Goal: Navigation & Orientation: Understand site structure

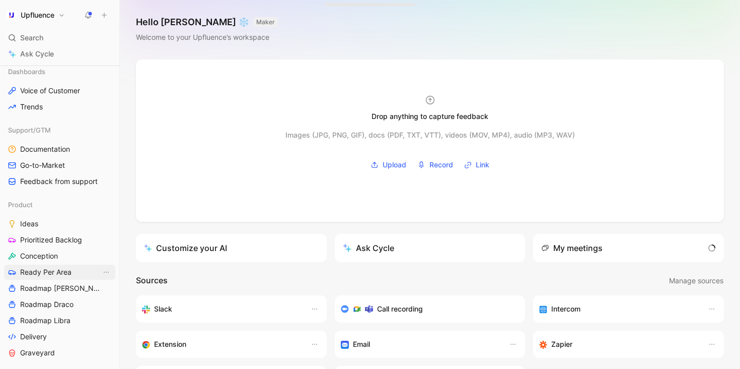
scroll to position [282, 0]
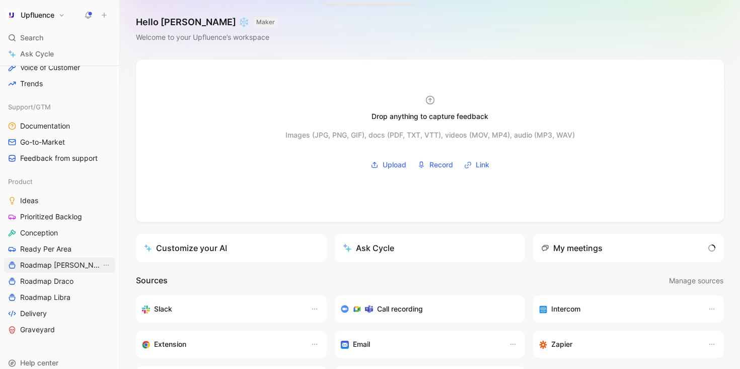
click at [64, 261] on span "Roadmap [PERSON_NAME]" at bounding box center [60, 265] width 81 height 10
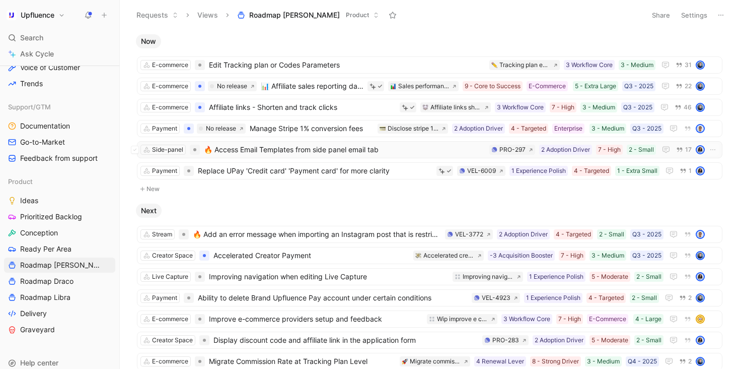
click at [339, 151] on span "🔥 Access Email Templates from side panel email tab" at bounding box center [344, 150] width 281 height 12
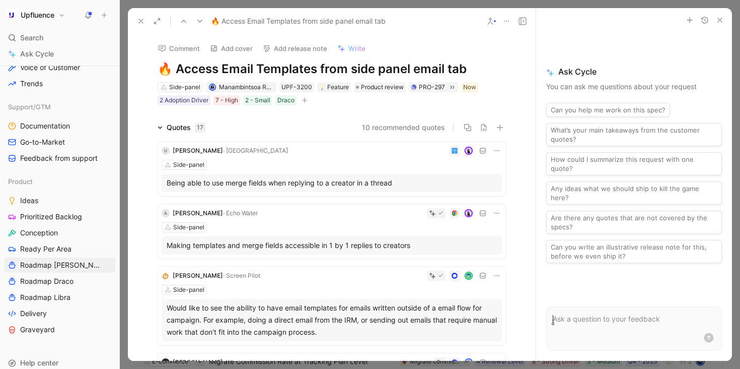
click at [135, 20] on button at bounding box center [141, 21] width 14 height 14
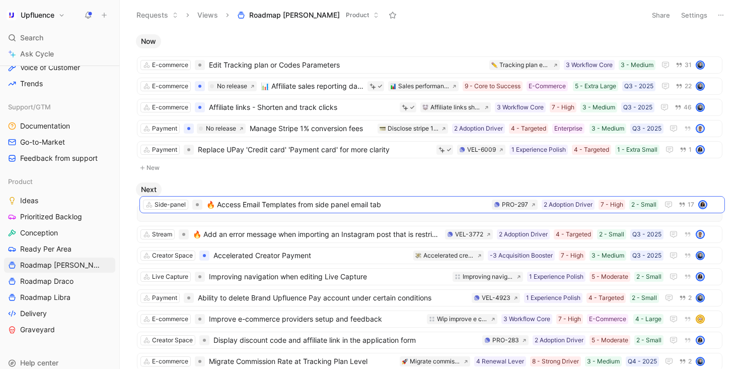
drag, startPoint x: 349, startPoint y: 150, endPoint x: 350, endPoint y: 206, distance: 56.9
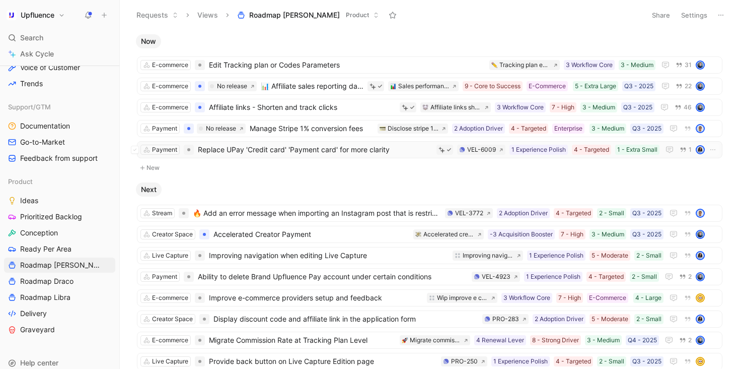
click at [336, 150] on span "Replace UPay 'Credit card' 'Payment card' for more clarity" at bounding box center [315, 150] width 235 height 12
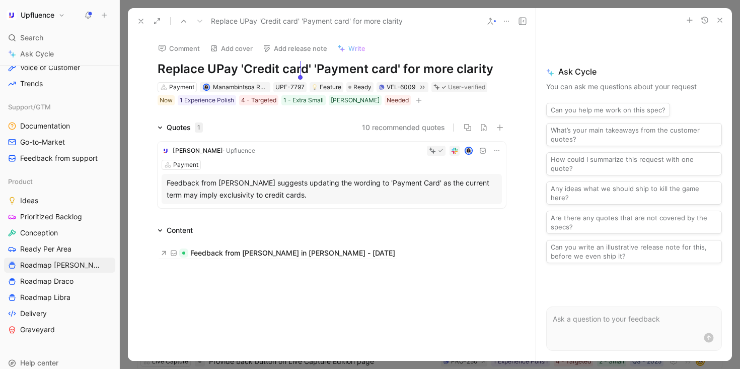
drag, startPoint x: 241, startPoint y: 67, endPoint x: 308, endPoint y: 69, distance: 66.5
click at [308, 69] on h1 "Replace UPay 'Credit card' 'Payment card' for more clarity" at bounding box center [332, 69] width 348 height 16
drag, startPoint x: 319, startPoint y: 66, endPoint x: 396, endPoint y: 66, distance: 77.0
click at [396, 66] on h1 "Replace UPay 'Credit card' 'Payment card' for more clarity" at bounding box center [332, 69] width 348 height 16
click at [143, 19] on use at bounding box center [141, 21] width 4 height 4
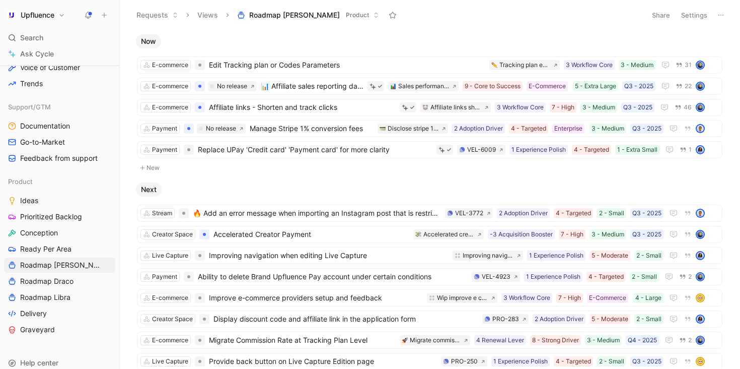
scroll to position [20, 0]
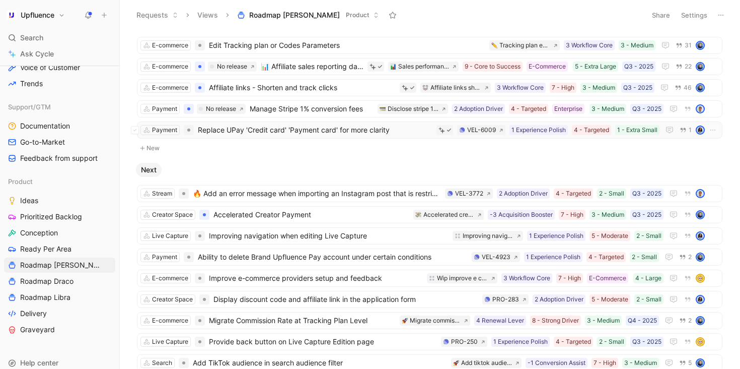
click at [373, 127] on span "Replace UPay 'Credit card' 'Payment card' for more clarity" at bounding box center [315, 130] width 235 height 12
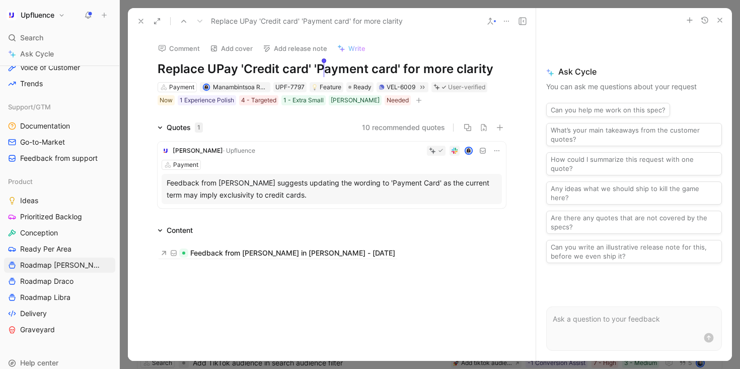
drag, startPoint x: 398, startPoint y: 69, endPoint x: 319, endPoint y: 71, distance: 79.6
click at [319, 71] on h1 "Replace UPay 'Credit card' 'Payment card' for more clarity" at bounding box center [332, 69] width 348 height 16
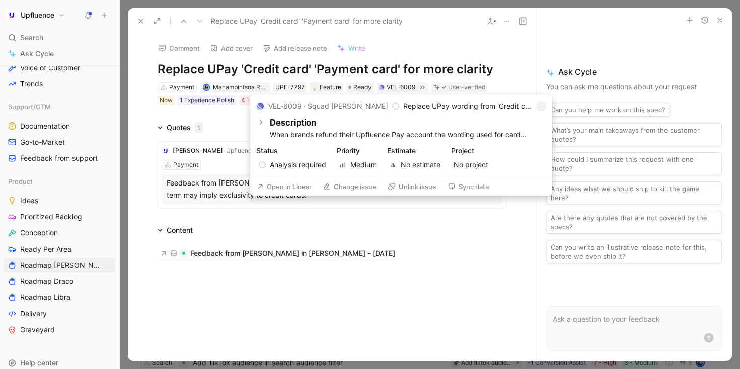
click at [286, 188] on button "Open in Linear" at bounding box center [284, 186] width 64 height 14
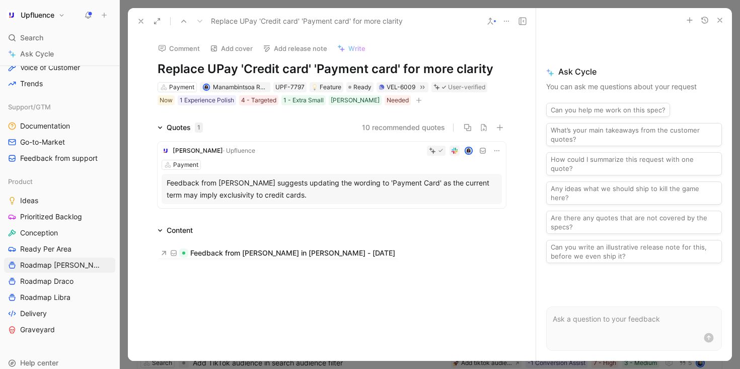
click at [141, 23] on icon at bounding box center [141, 21] width 8 height 8
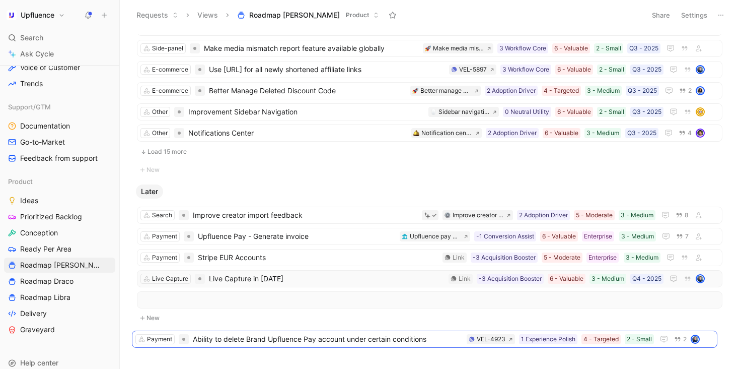
scroll to position [392, 0]
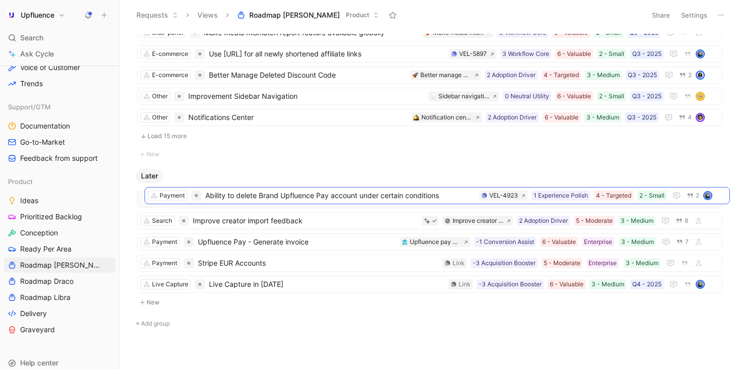
drag, startPoint x: 357, startPoint y: 104, endPoint x: 365, endPoint y: 191, distance: 87.4
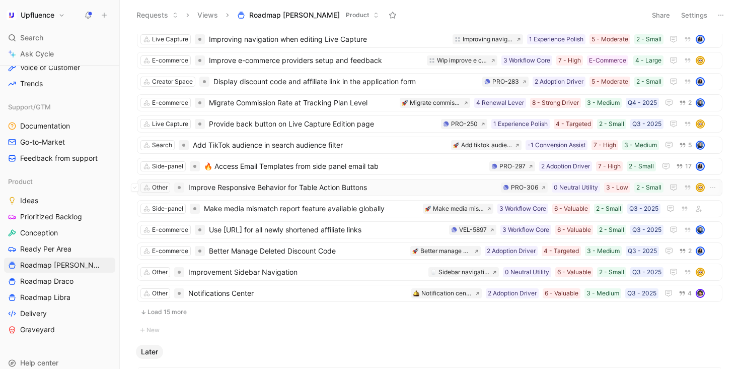
scroll to position [217, 0]
click at [75, 279] on link "Roadmap Draco" at bounding box center [59, 280] width 111 height 15
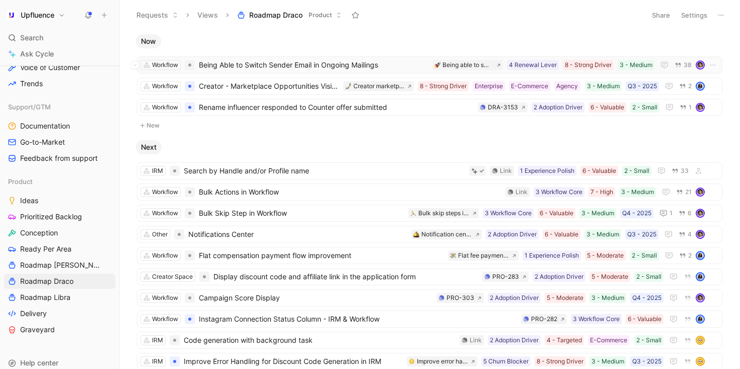
click at [279, 65] on span "Being Able to Switch Sender Email in Ongoing Mailings" at bounding box center [314, 65] width 230 height 12
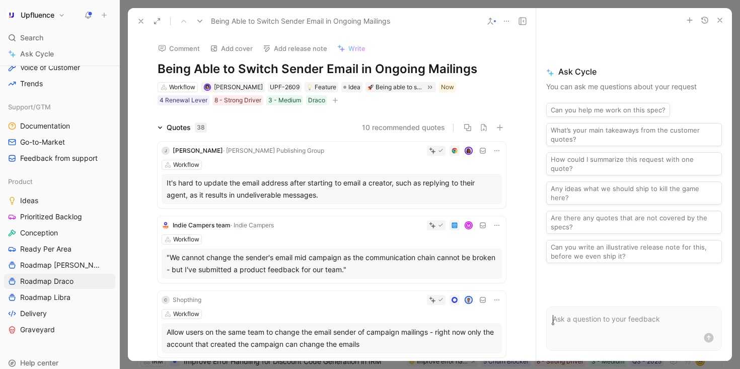
click at [143, 19] on icon at bounding box center [141, 21] width 8 height 8
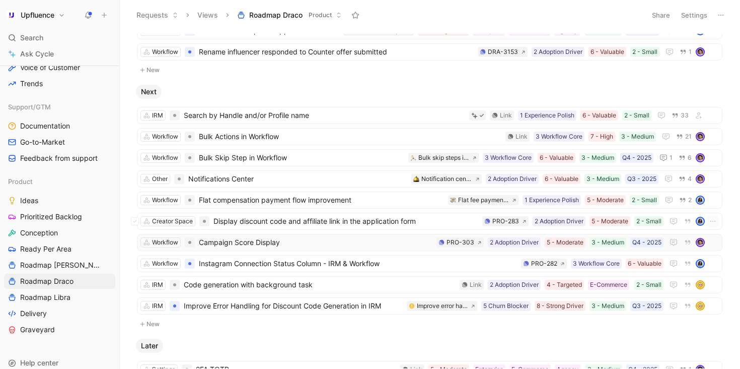
scroll to position [57, 0]
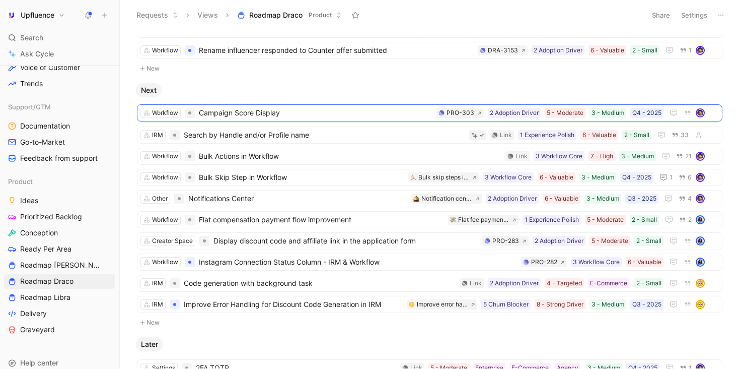
drag, startPoint x: 298, startPoint y: 236, endPoint x: 298, endPoint y: 108, distance: 127.9
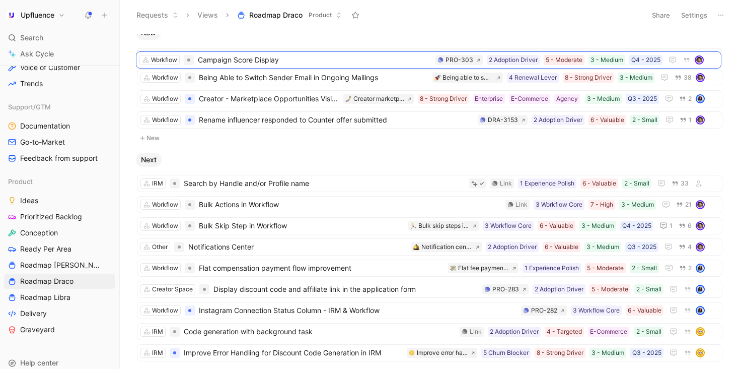
scroll to position [0, 0]
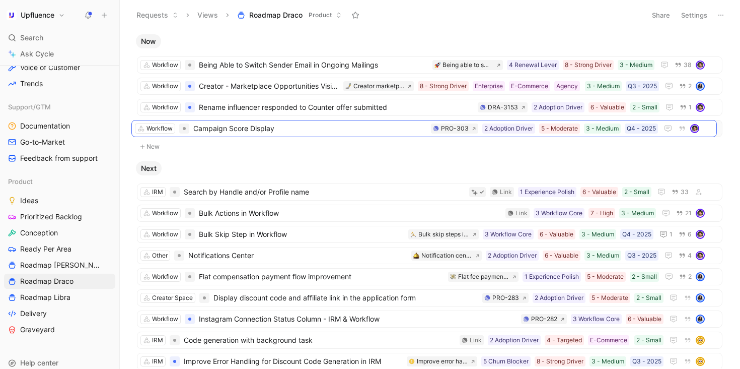
drag, startPoint x: 334, startPoint y: 241, endPoint x: 329, endPoint y: 128, distance: 112.9
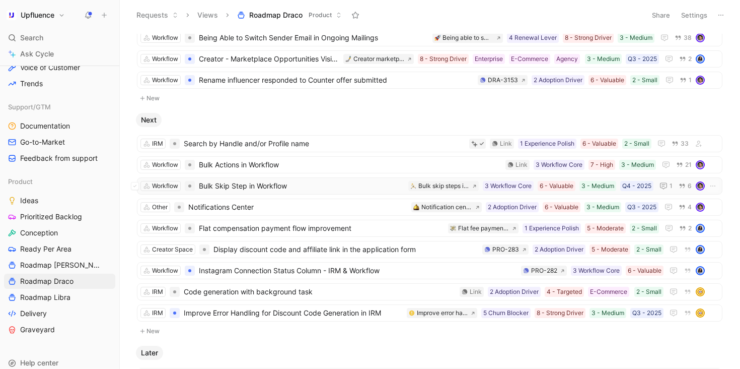
scroll to position [49, 0]
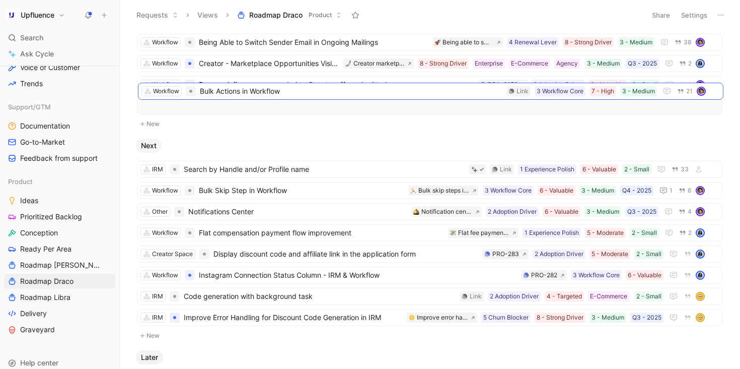
drag, startPoint x: 324, startPoint y: 165, endPoint x: 325, endPoint y: 92, distance: 73.0
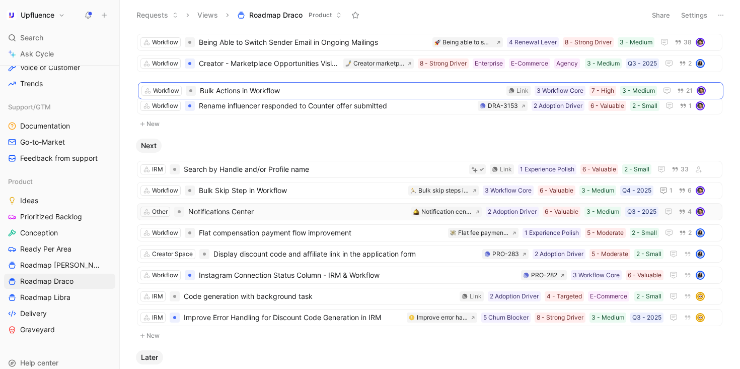
scroll to position [21, 0]
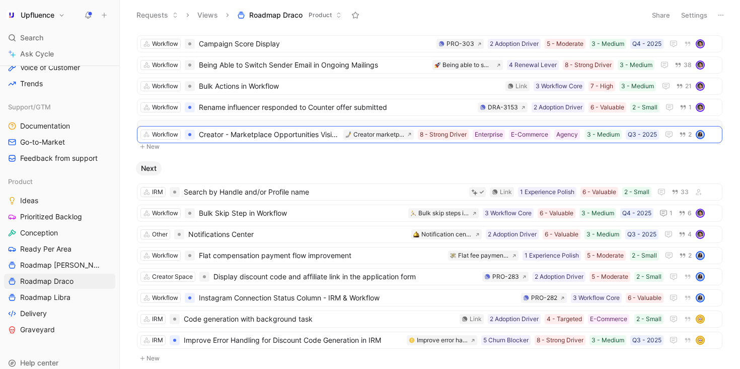
drag, startPoint x: 304, startPoint y: 105, endPoint x: 304, endPoint y: 132, distance: 27.2
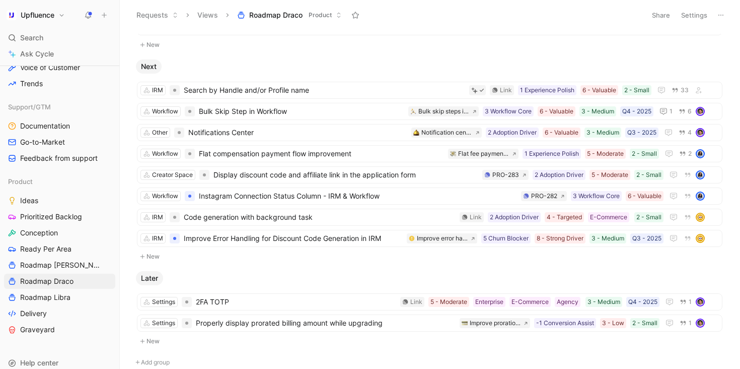
scroll to position [123, 0]
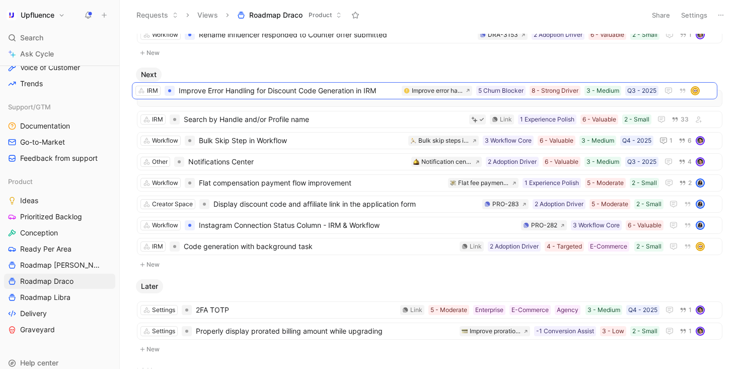
drag, startPoint x: 272, startPoint y: 243, endPoint x: 267, endPoint y: 96, distance: 147.1
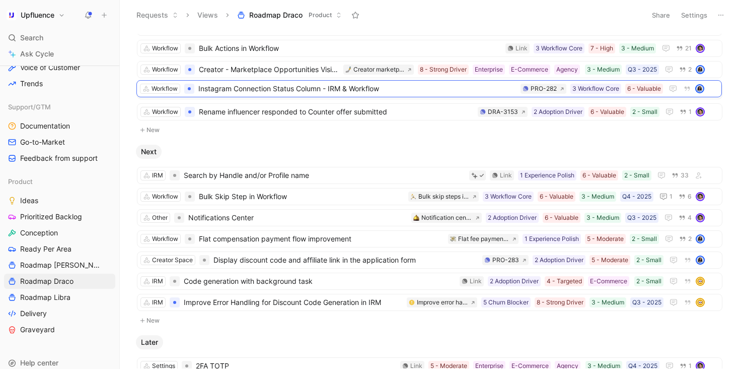
drag, startPoint x: 286, startPoint y: 220, endPoint x: 286, endPoint y: 96, distance: 124.4
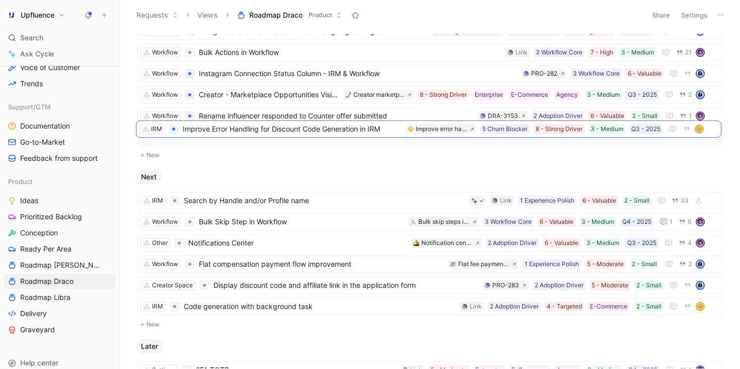
drag, startPoint x: 284, startPoint y: 309, endPoint x: 282, endPoint y: 132, distance: 176.3
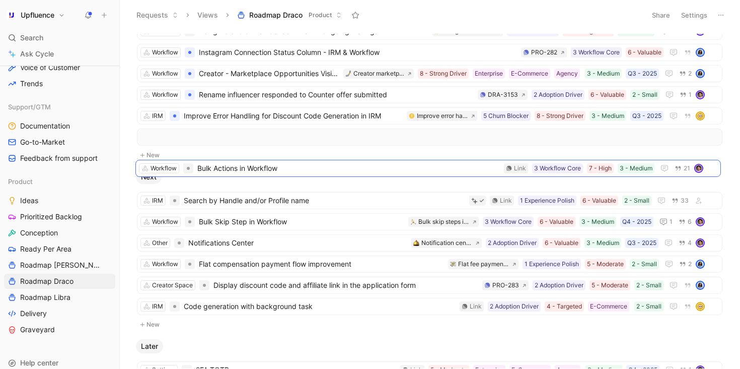
drag, startPoint x: 269, startPoint y: 57, endPoint x: 266, endPoint y: 181, distance: 123.9
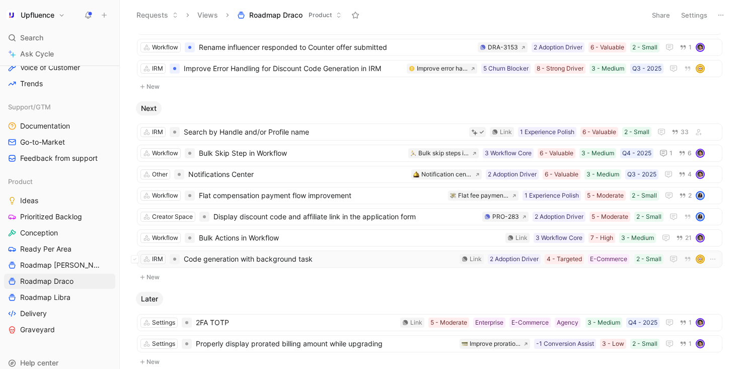
scroll to position [90, 0]
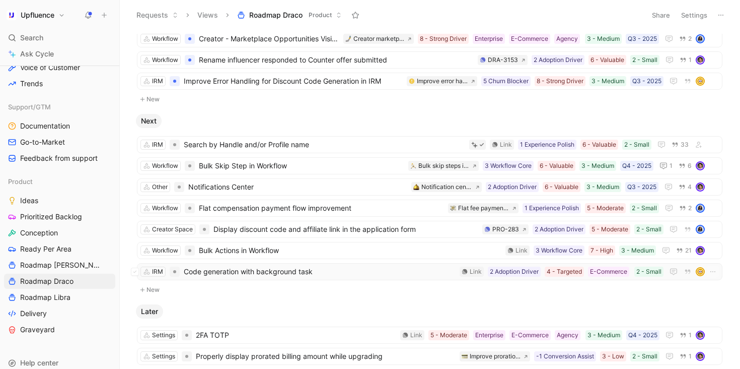
click at [333, 271] on span "Code generation with background task" at bounding box center [320, 271] width 272 height 12
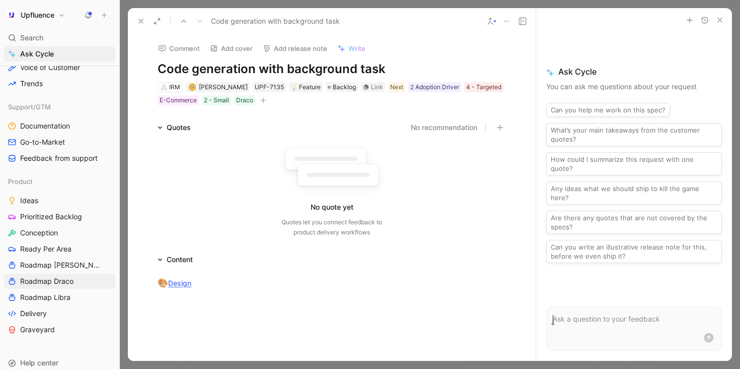
click at [140, 18] on icon at bounding box center [141, 21] width 8 height 8
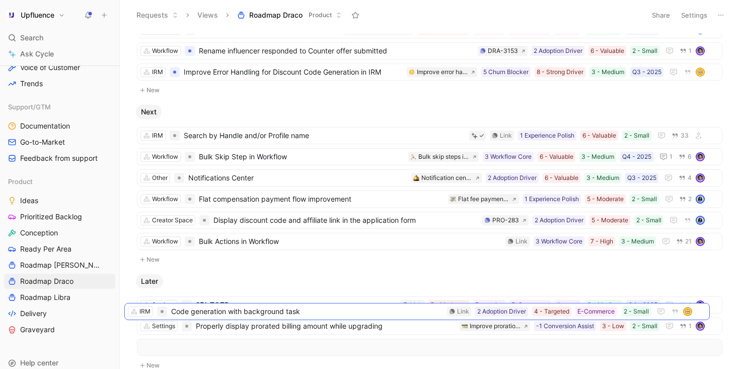
scroll to position [110, 0]
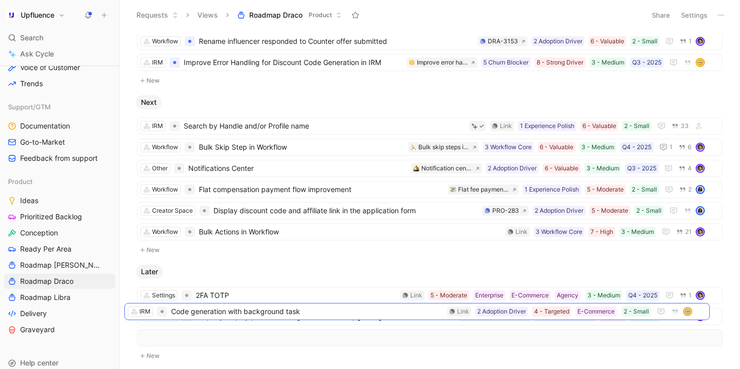
drag, startPoint x: 345, startPoint y: 266, endPoint x: 332, endPoint y: 306, distance: 41.2
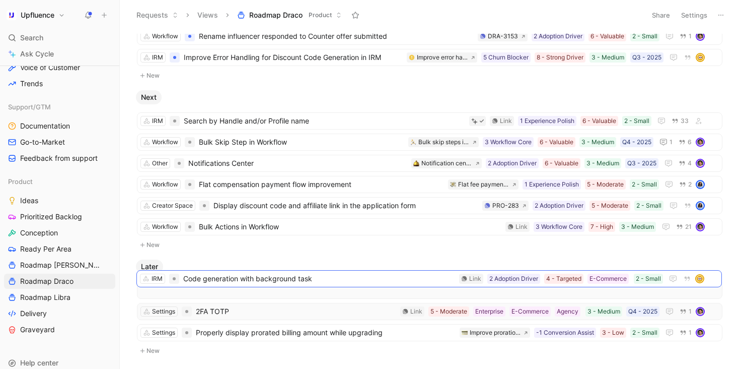
drag, startPoint x: 340, startPoint y: 319, endPoint x: 339, endPoint y: 304, distance: 14.6
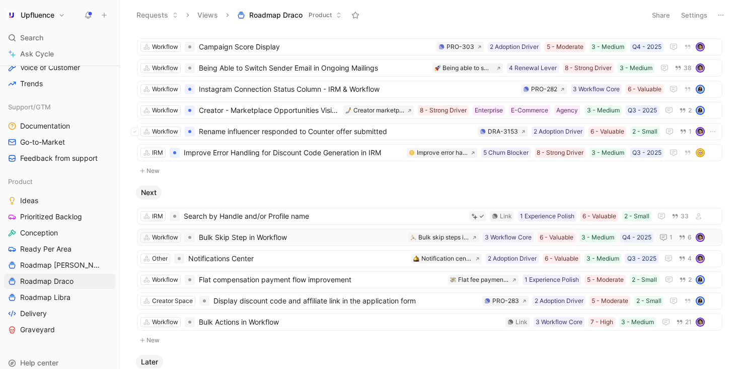
scroll to position [0, 0]
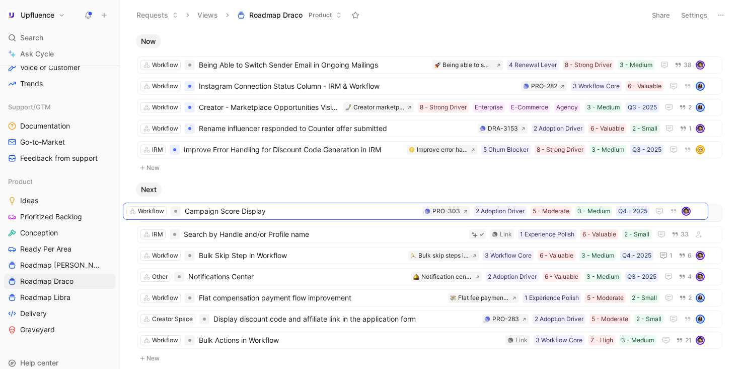
drag, startPoint x: 303, startPoint y: 67, endPoint x: 289, endPoint y: 213, distance: 145.7
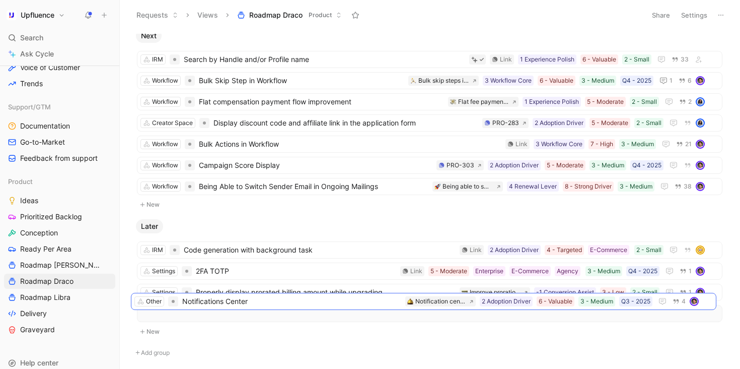
scroll to position [158, 0]
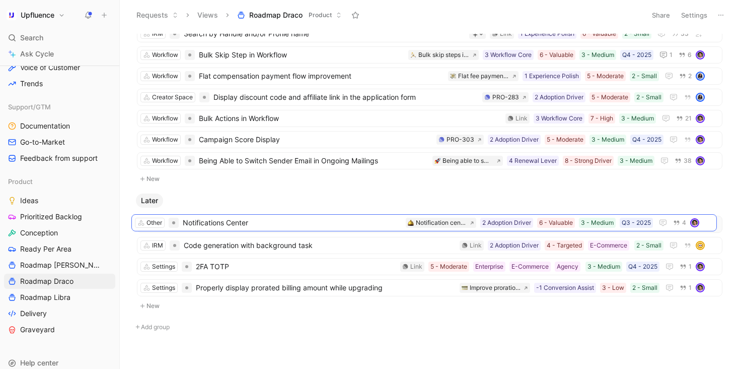
drag, startPoint x: 291, startPoint y: 171, endPoint x: 285, endPoint y: 221, distance: 50.2
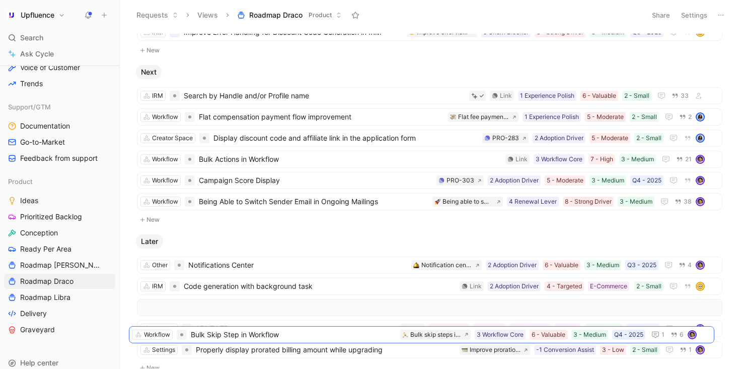
scroll to position [98, 0]
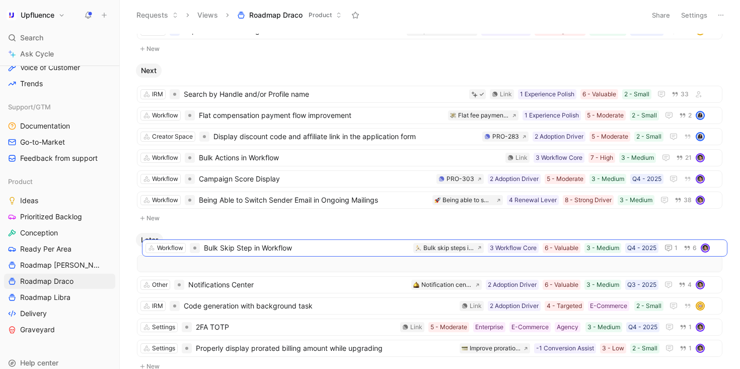
drag, startPoint x: 260, startPoint y: 172, endPoint x: 264, endPoint y: 248, distance: 76.1
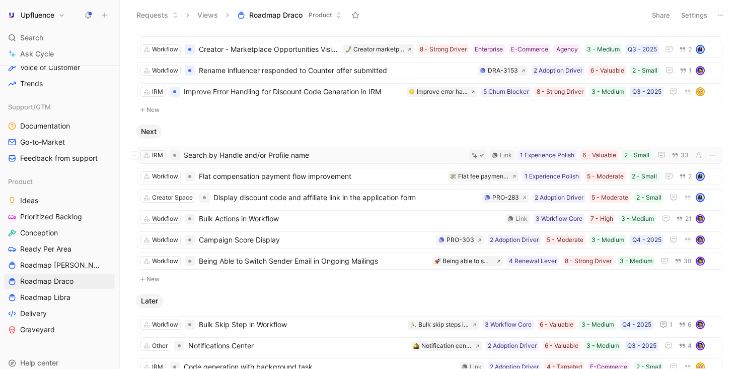
scroll to position [35, 0]
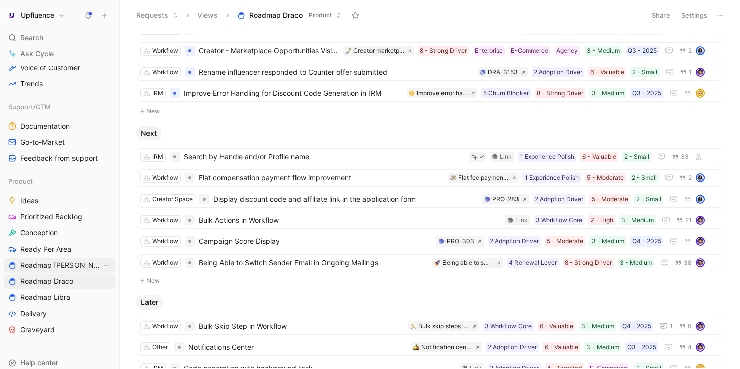
click at [50, 262] on span "Roadmap [PERSON_NAME]" at bounding box center [60, 265] width 81 height 10
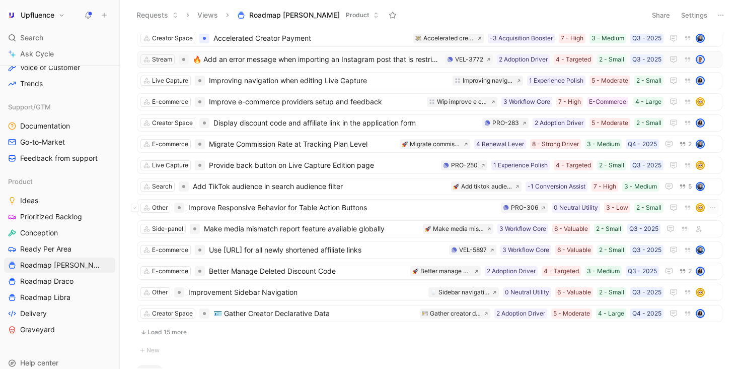
scroll to position [210, 0]
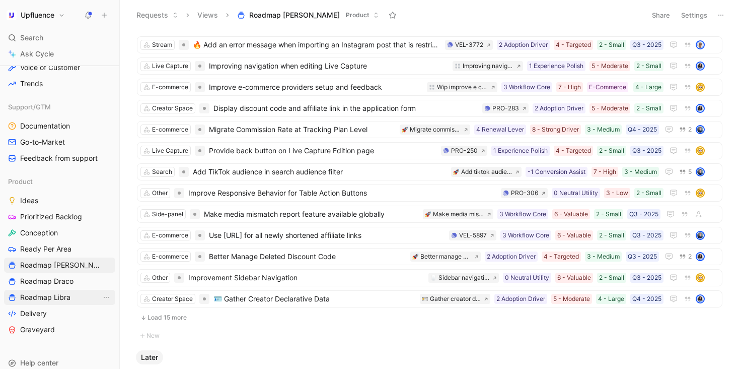
click at [75, 284] on link "Roadmap Draco" at bounding box center [59, 280] width 111 height 15
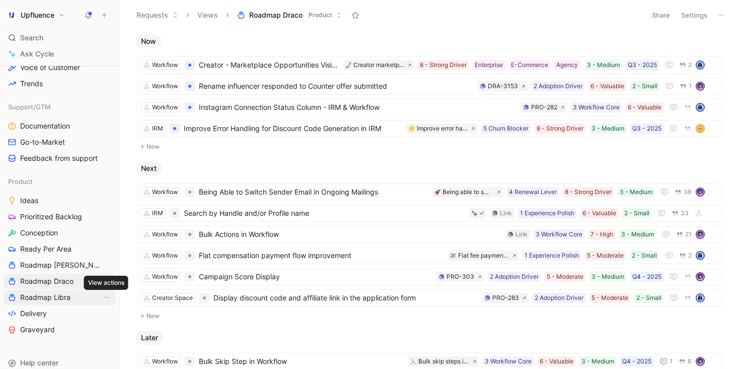
click at [74, 302] on link "Roadmap Libra" at bounding box center [59, 297] width 111 height 15
